Goal: Transaction & Acquisition: Purchase product/service

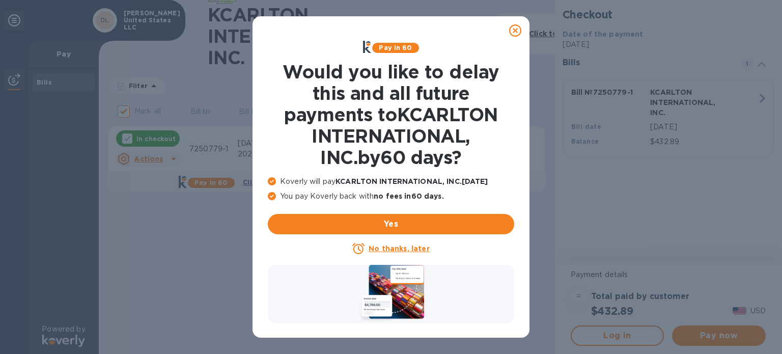
click at [402, 248] on u "No thanks, later" at bounding box center [399, 248] width 61 height 8
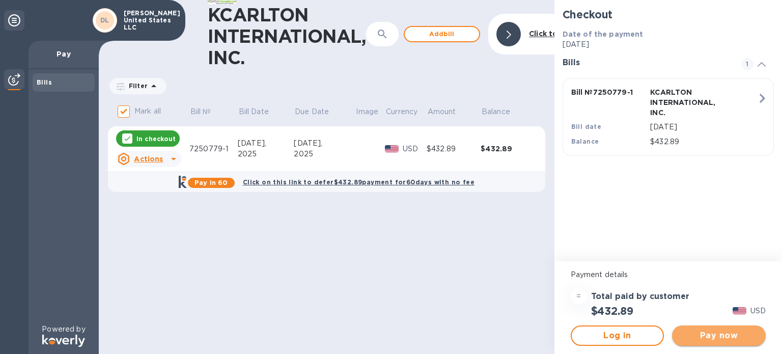
click at [680, 339] on span "Pay now" at bounding box center [718, 335] width 77 height 12
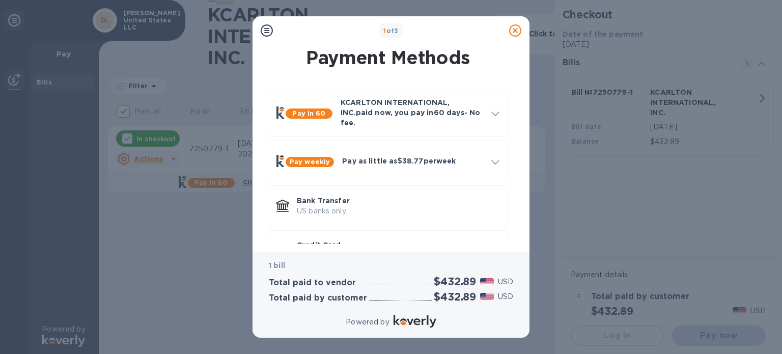
scroll to position [35, 0]
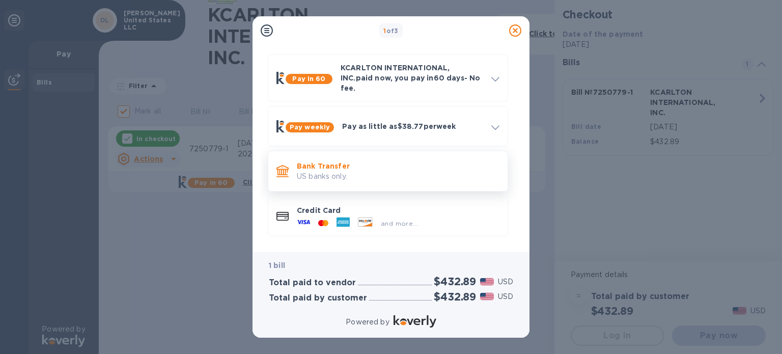
click at [355, 161] on p "Bank Transfer" at bounding box center [398, 166] width 203 height 10
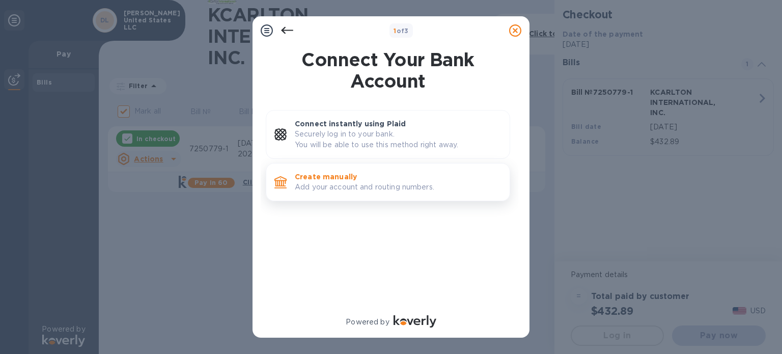
click at [342, 185] on p "Add your account and routing numbers." at bounding box center [398, 187] width 207 height 11
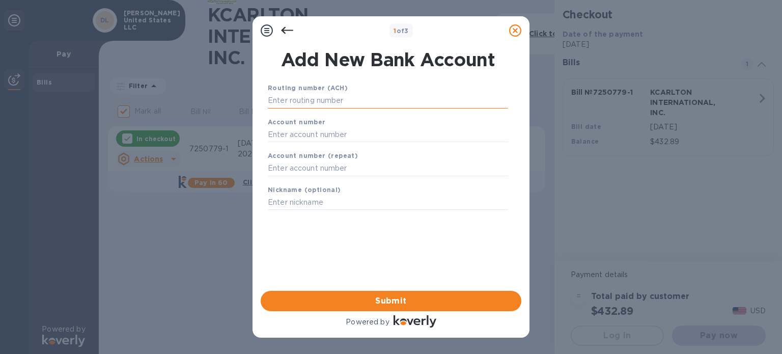
click at [312, 98] on input "text" at bounding box center [388, 100] width 240 height 15
paste input "121102036"
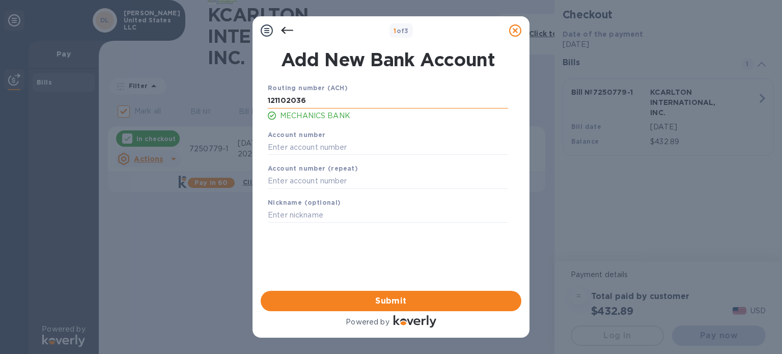
type input "121102036"
click at [295, 150] on input "text" at bounding box center [388, 146] width 240 height 15
paste input "065770094"
type input "065770094"
click at [291, 179] on input "text" at bounding box center [388, 181] width 240 height 15
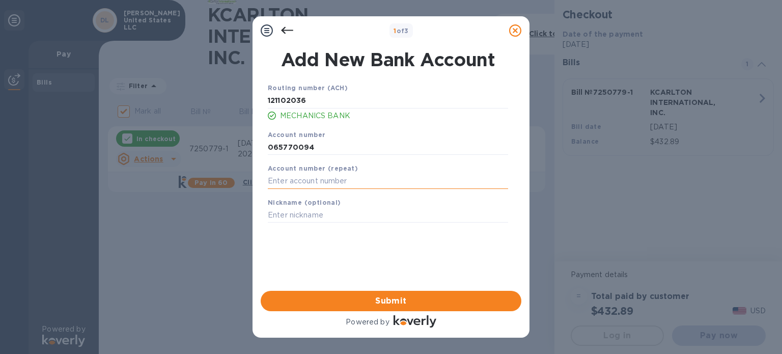
paste input "065770094"
type input "065770094"
click at [297, 213] on input "text" at bounding box center [388, 215] width 240 height 15
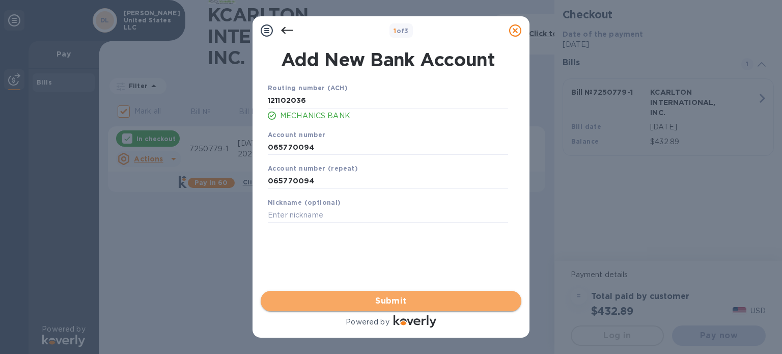
click at [393, 299] on span "Submit" at bounding box center [391, 301] width 244 height 12
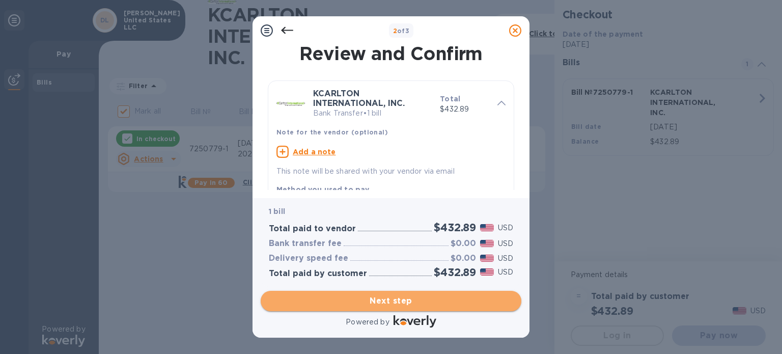
click at [408, 301] on span "Next step" at bounding box center [391, 301] width 244 height 12
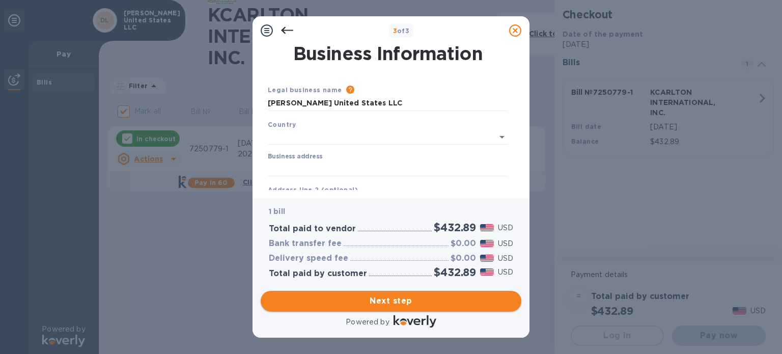
type input "[GEOGRAPHIC_DATA]"
click at [397, 171] on input "Business address" at bounding box center [388, 166] width 240 height 15
type input "[STREET_ADDRESS]"
type input "[GEOGRAPHIC_DATA]"
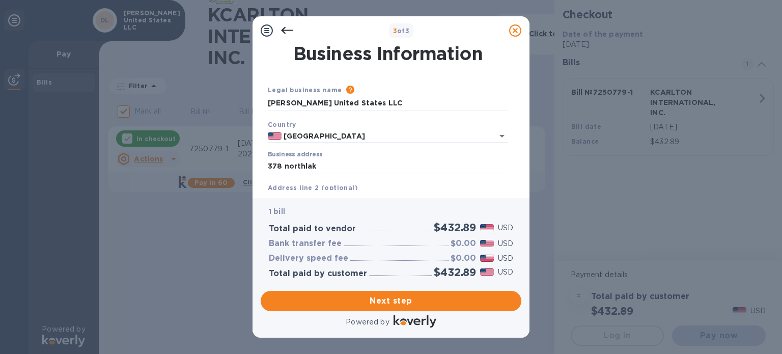
type input "FL"
type input "33408"
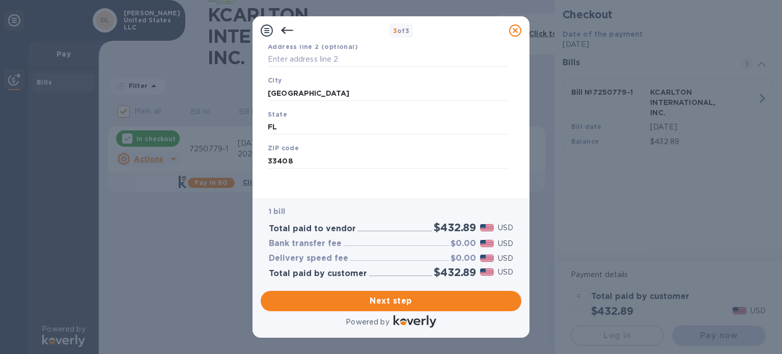
scroll to position [145, 0]
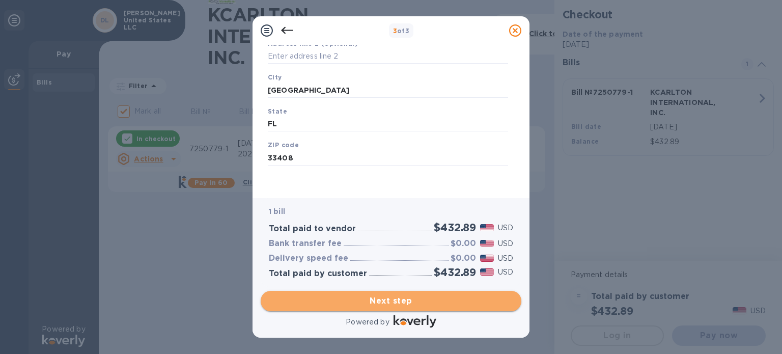
click at [391, 306] on span "Next step" at bounding box center [391, 301] width 244 height 12
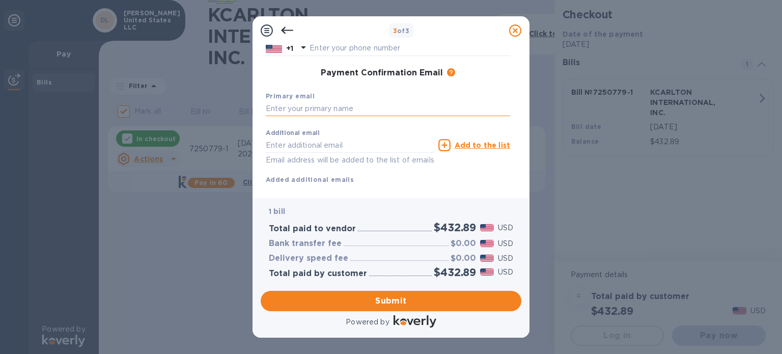
click at [356, 108] on input "text" at bounding box center [388, 108] width 244 height 15
type input "a"
type input "[EMAIL_ADDRESS][DOMAIN_NAME]"
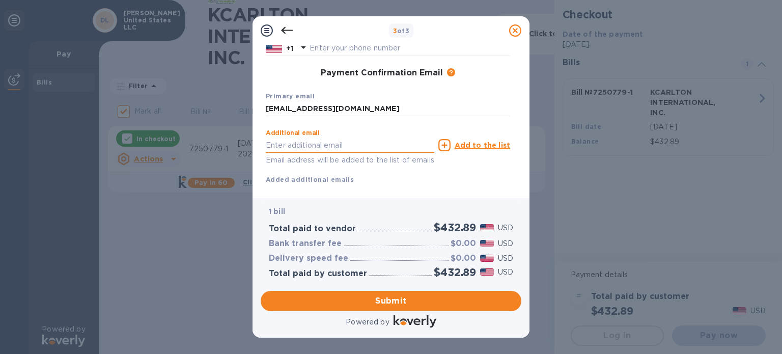
click at [300, 147] on input "text" at bounding box center [350, 144] width 168 height 15
type input "[PERSON_NAME][EMAIL_ADDRESS][DOMAIN_NAME]"
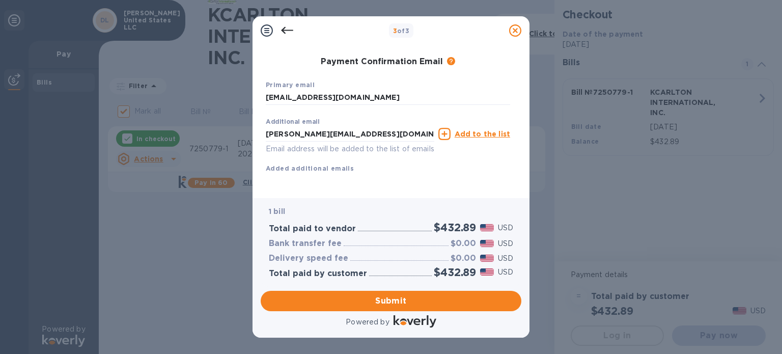
click at [515, 215] on div "1 bill Total paid to vendor $432.89 USD Bank transfer fee $0.00 USD Delivery sp…" at bounding box center [391, 242] width 261 height 88
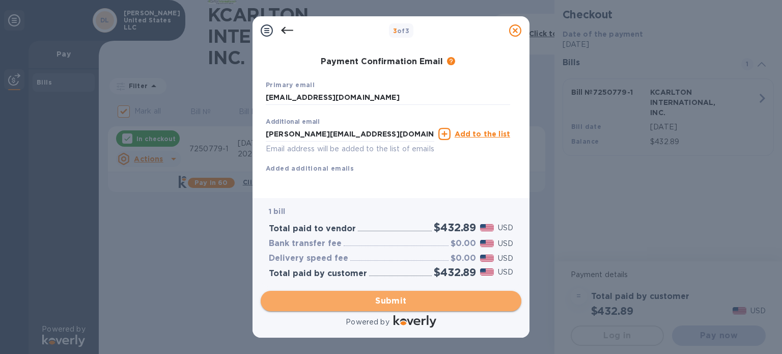
click at [393, 296] on span "Submit" at bounding box center [391, 301] width 244 height 12
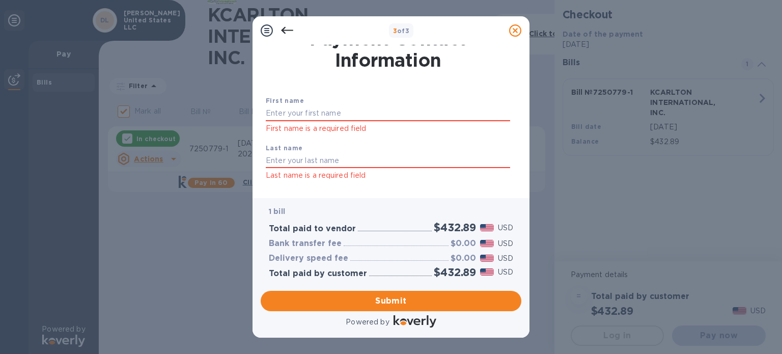
scroll to position [13, 0]
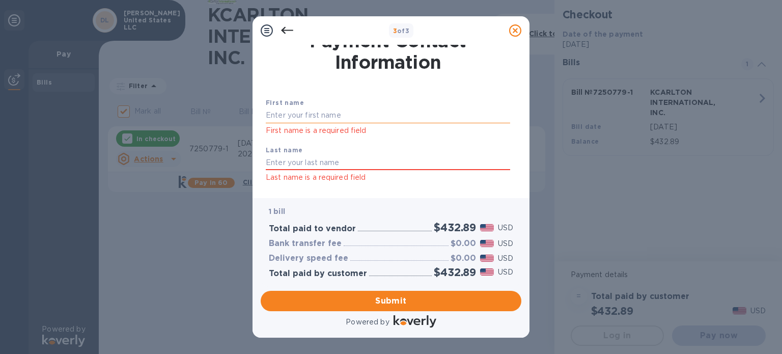
click at [380, 116] on input "text" at bounding box center [388, 115] width 244 height 15
type input "[PERSON_NAME]"
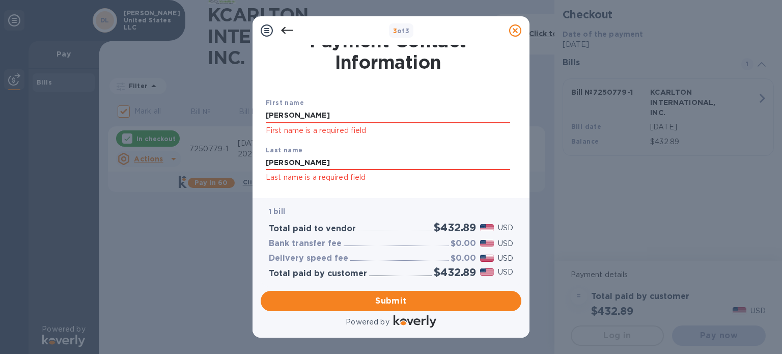
type input "[PERSON_NAME]"
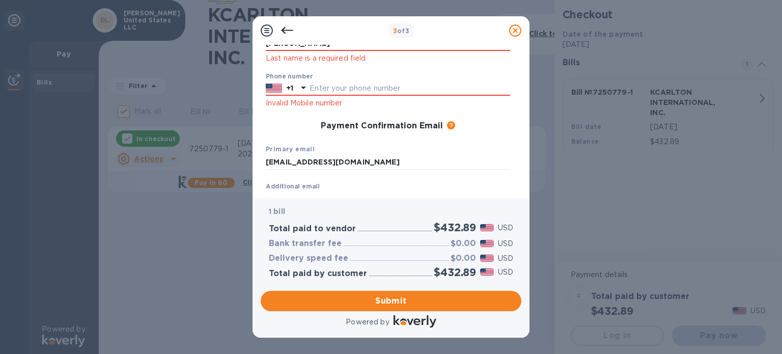
scroll to position [140, 0]
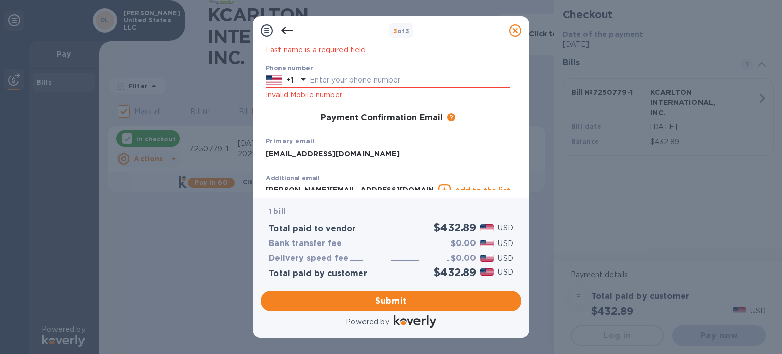
drag, startPoint x: 516, startPoint y: 123, endPoint x: 517, endPoint y: 111, distance: 11.3
click at [517, 111] on div "Payment Contact Information First name [PERSON_NAME] First name is a required f…" at bounding box center [391, 117] width 261 height 145
click at [468, 81] on input "text" at bounding box center [409, 80] width 201 height 15
type input "8134538317"
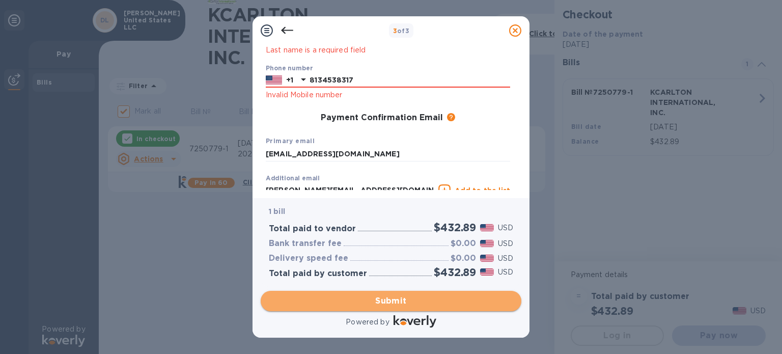
click at [412, 292] on button "Submit" at bounding box center [391, 301] width 261 height 20
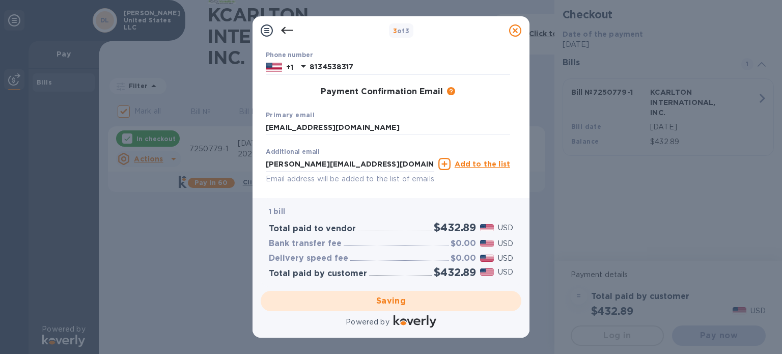
checkbox input "false"
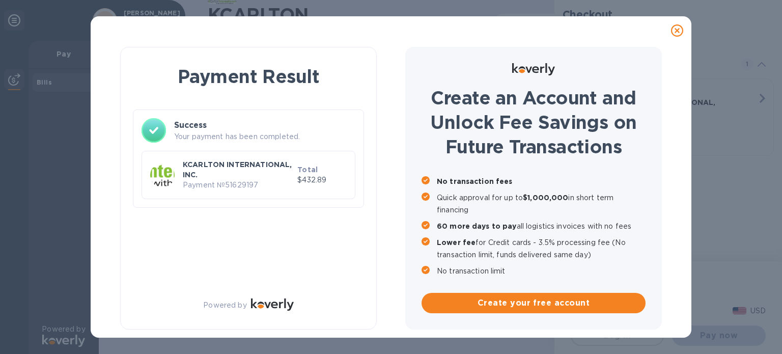
scroll to position [0, 0]
